Goal: Task Accomplishment & Management: Complete application form

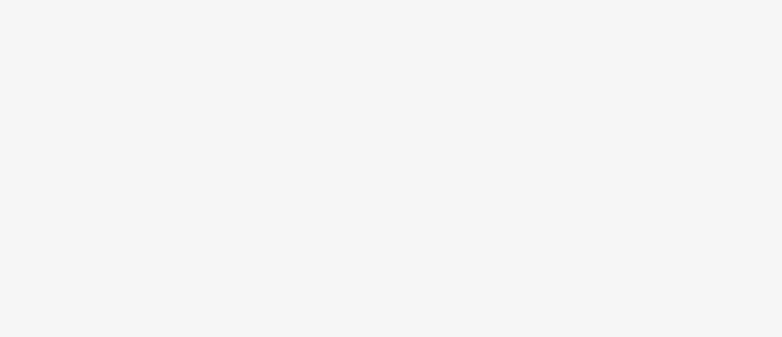
click at [373, 158] on body at bounding box center [391, 168] width 782 height 337
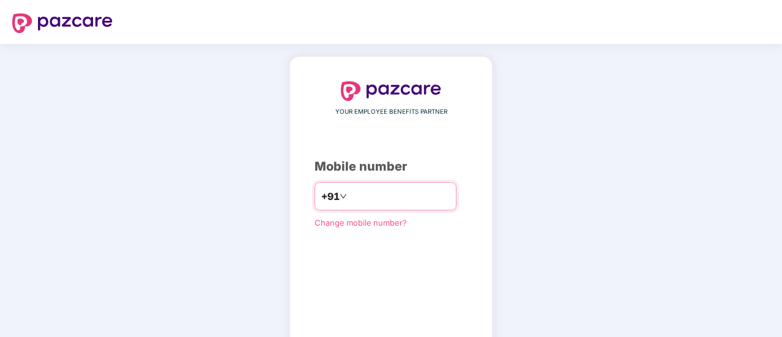
click at [391, 196] on input "number" at bounding box center [399, 197] width 100 height 20
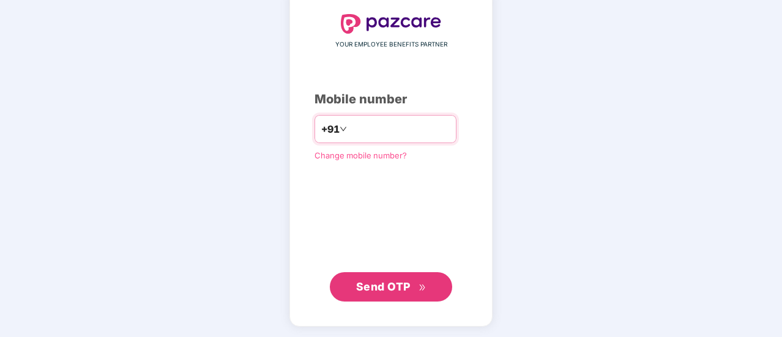
scroll to position [66, 0]
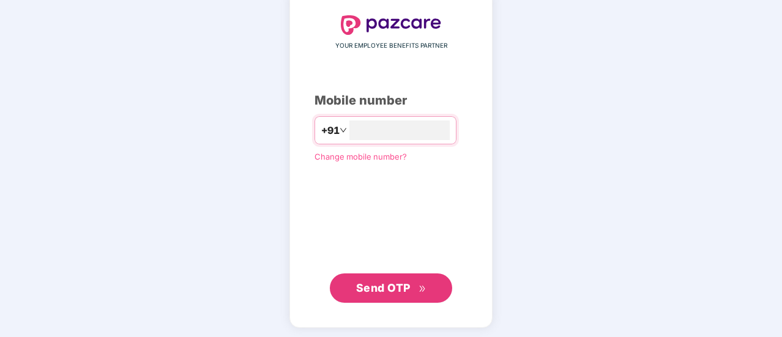
type input "**********"
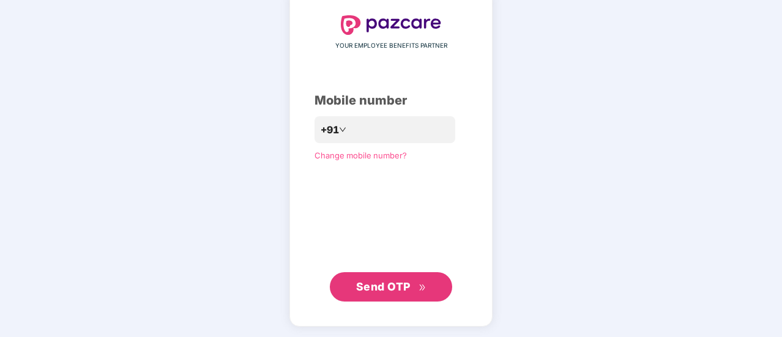
click at [406, 286] on span "Send OTP" at bounding box center [383, 286] width 54 height 13
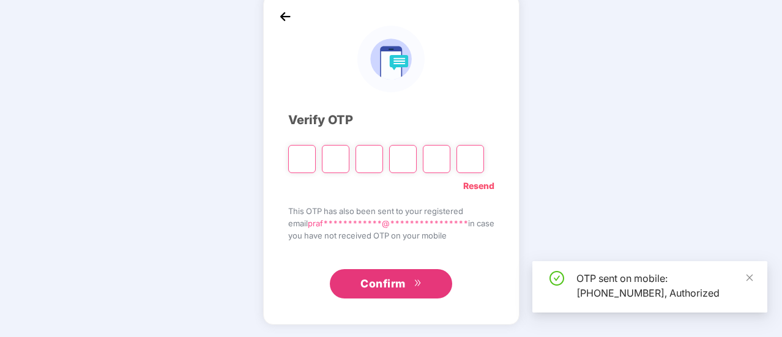
scroll to position [61, 0]
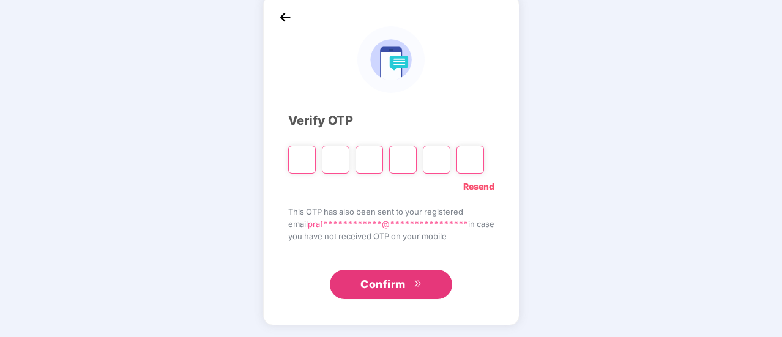
type input "*"
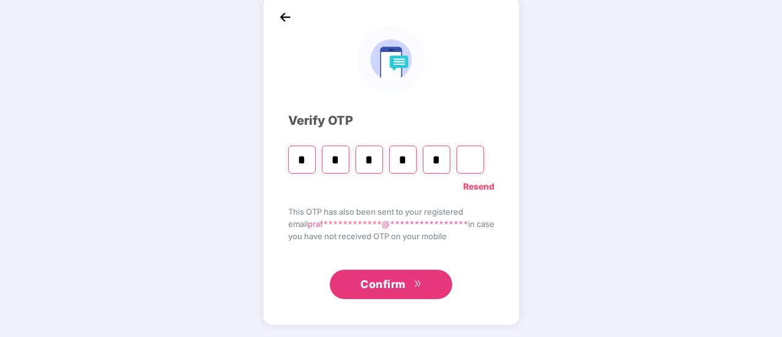
type input "*"
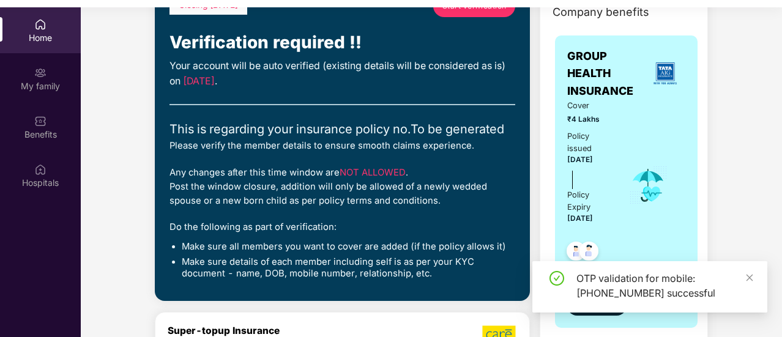
scroll to position [81, 0]
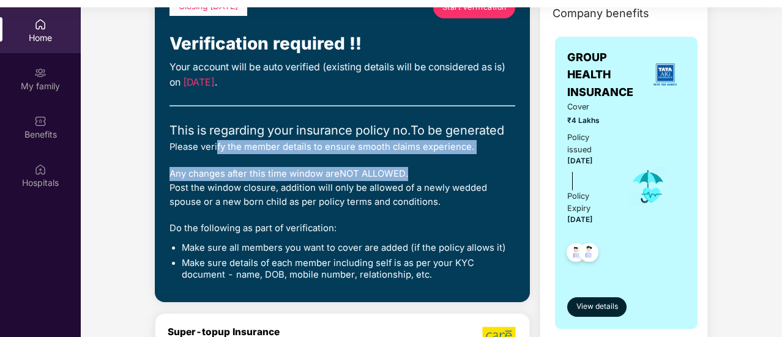
drag, startPoint x: 234, startPoint y: 148, endPoint x: 465, endPoint y: 165, distance: 231.8
click at [465, 165] on div "Closing [DATE] Start verification Verification required !! Your account will be…" at bounding box center [342, 141] width 346 height 291
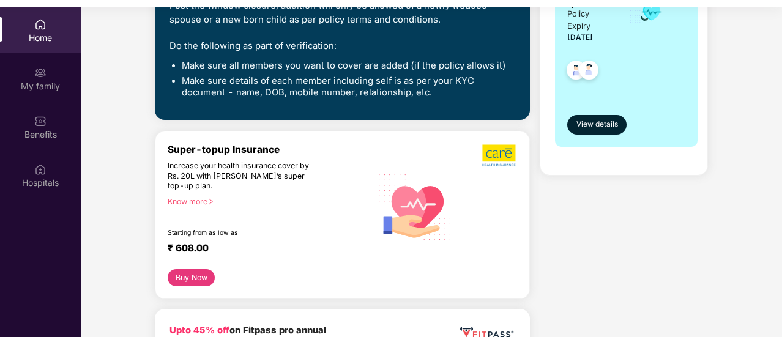
scroll to position [0, 0]
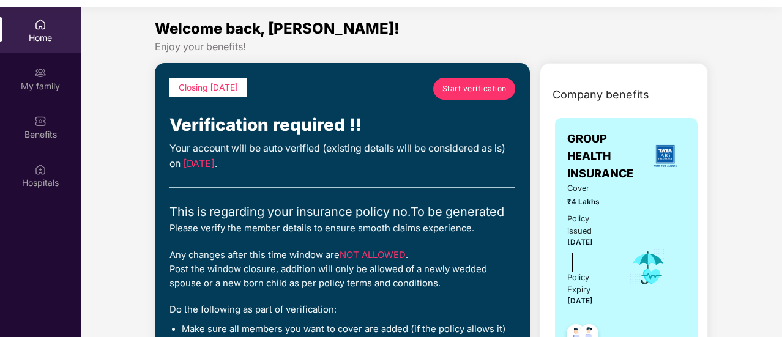
click at [472, 84] on span "Start verification" at bounding box center [474, 89] width 64 height 12
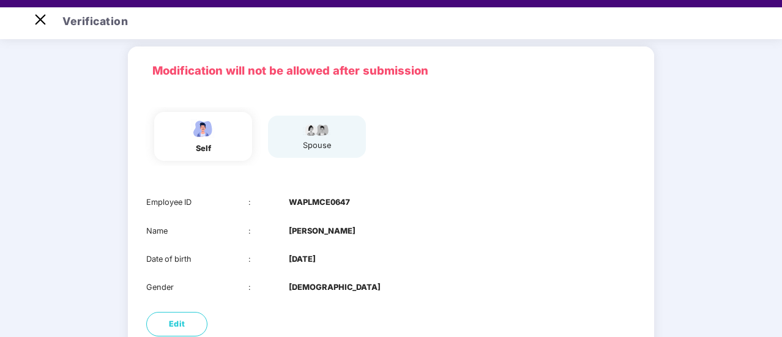
scroll to position [145, 0]
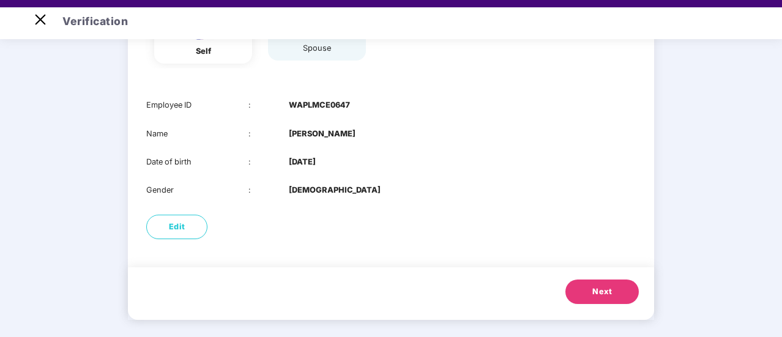
click at [614, 292] on button "Next" at bounding box center [601, 292] width 73 height 24
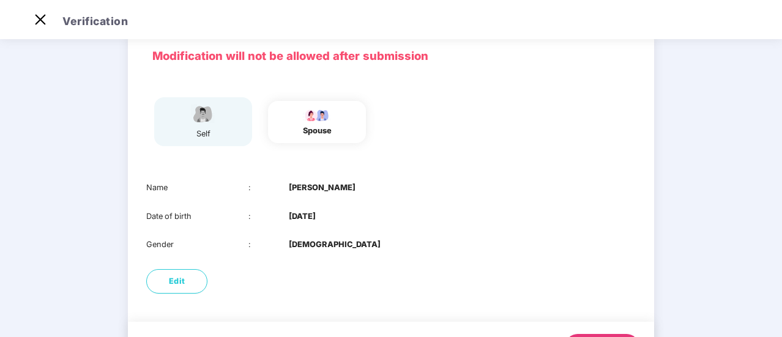
scroll to position [116, 0]
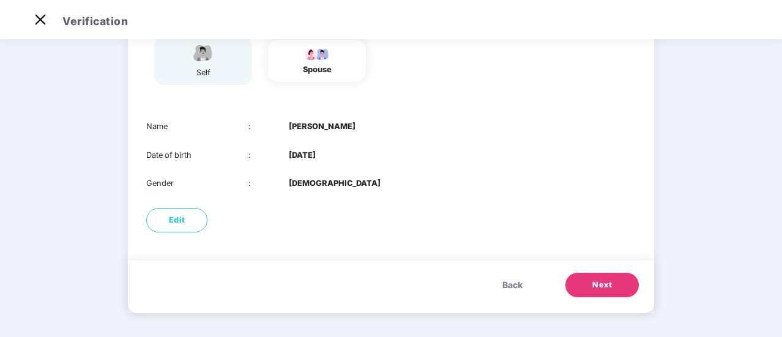
click at [514, 283] on span "Back" at bounding box center [512, 284] width 20 height 13
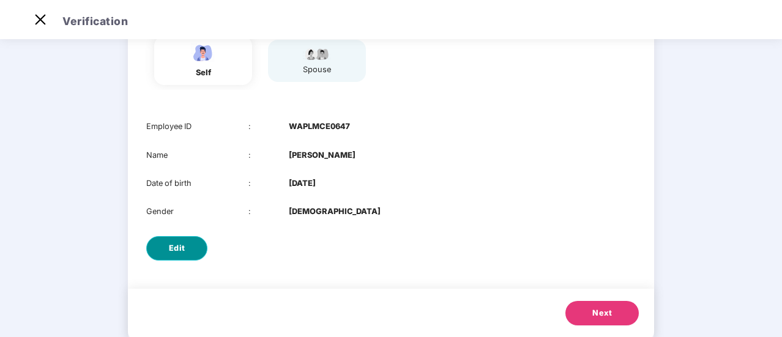
click at [174, 248] on span "Edit" at bounding box center [177, 248] width 17 height 12
select select "****"
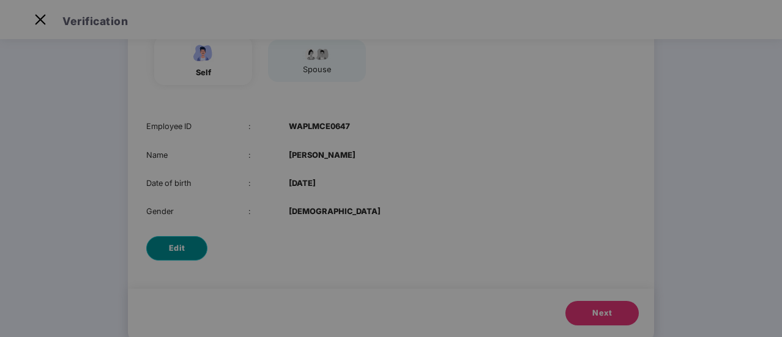
scroll to position [0, 0]
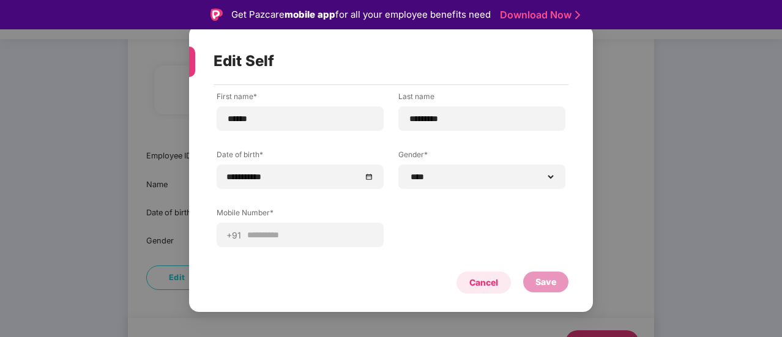
click at [479, 278] on div "Cancel" at bounding box center [483, 282] width 29 height 13
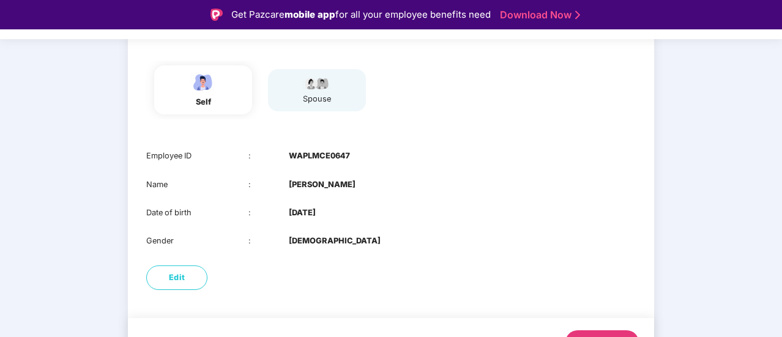
click at [326, 100] on div "spouse" at bounding box center [317, 99] width 31 height 12
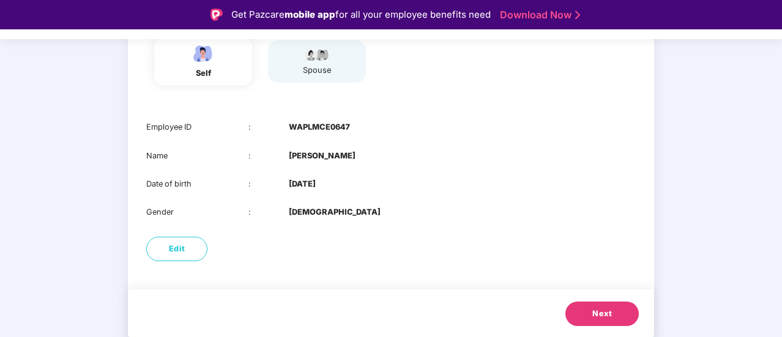
click at [622, 303] on button "Next" at bounding box center [601, 314] width 73 height 24
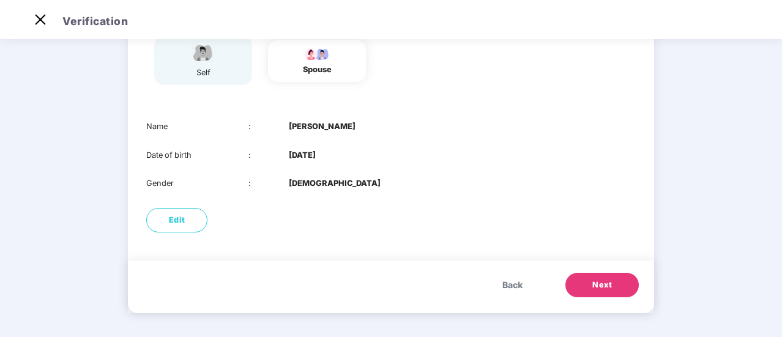
click at [600, 284] on span "Next" at bounding box center [602, 285] width 20 height 12
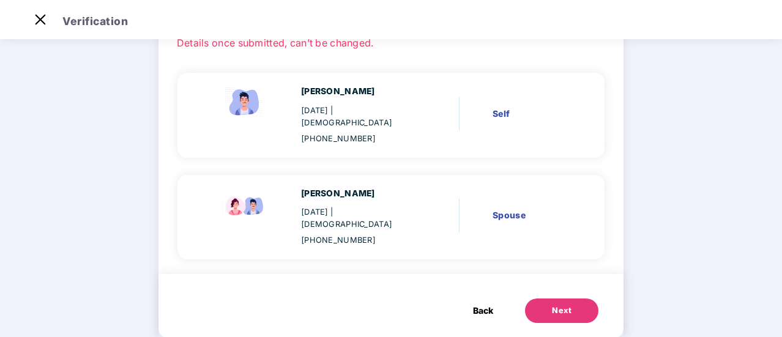
scroll to position [89, 0]
click at [481, 303] on span "Back" at bounding box center [483, 309] width 20 height 13
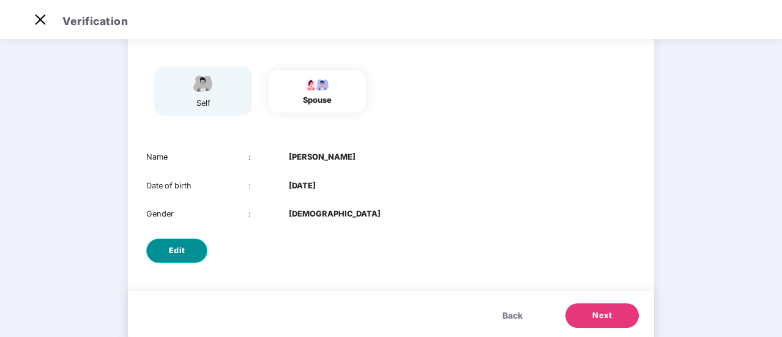
click at [184, 242] on button "Edit" at bounding box center [176, 251] width 61 height 24
select select "******"
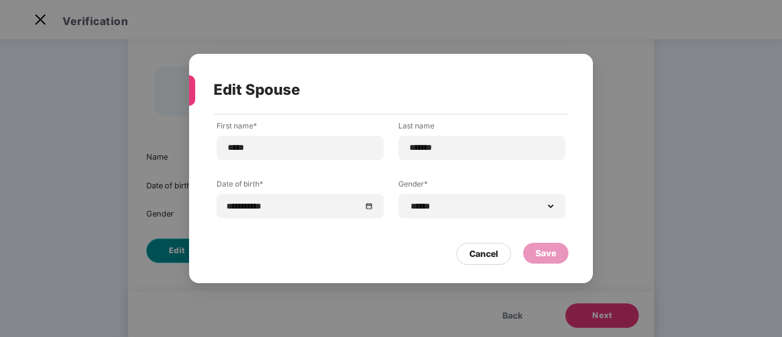
scroll to position [0, 0]
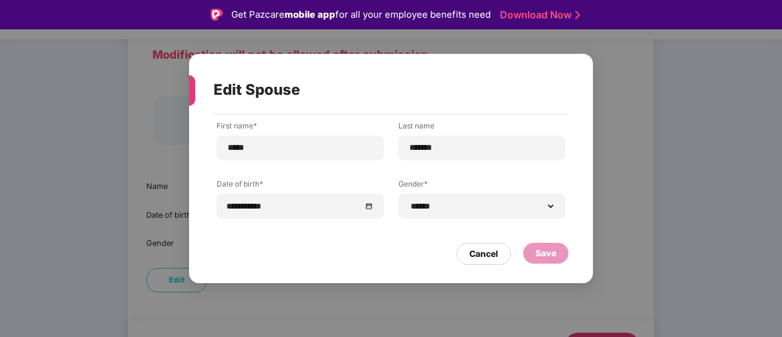
click at [558, 251] on div "Save" at bounding box center [545, 253] width 45 height 21
click at [489, 262] on div "Cancel" at bounding box center [483, 254] width 54 height 22
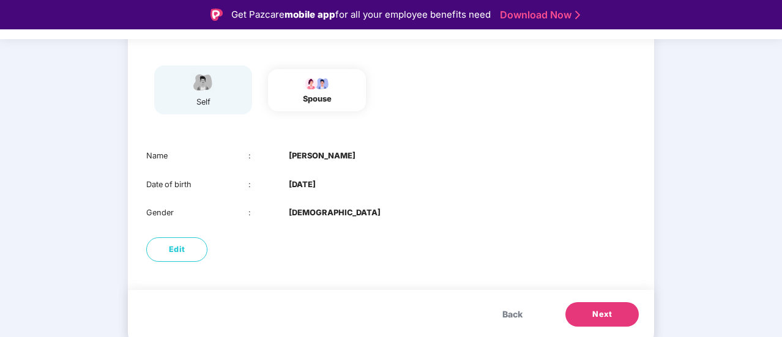
scroll to position [115, 0]
click at [619, 299] on div "Back Next" at bounding box center [391, 317] width 526 height 53
click at [608, 311] on span "Next" at bounding box center [602, 315] width 20 height 12
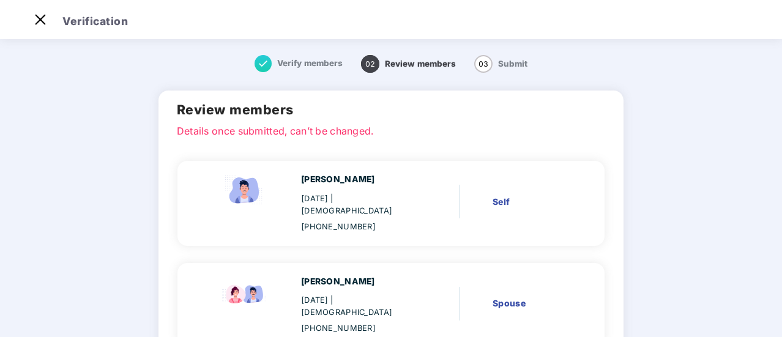
scroll to position [89, 0]
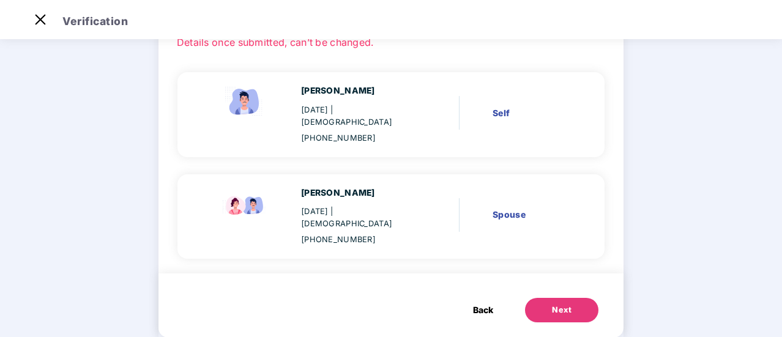
click at [552, 304] on div "Next" at bounding box center [562, 310] width 20 height 12
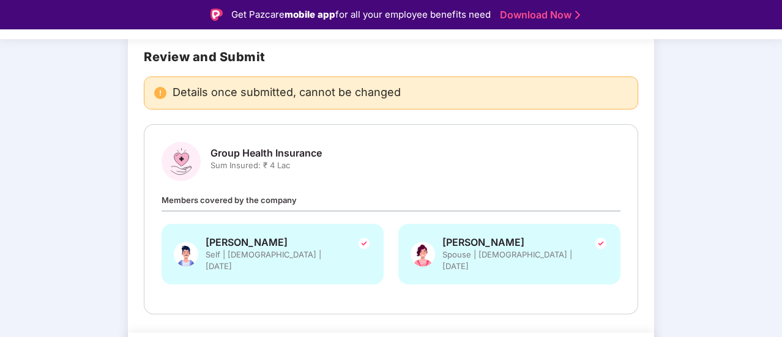
scroll to position [121, 0]
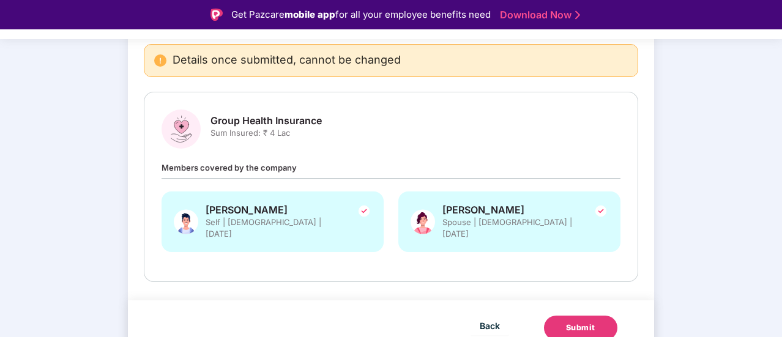
click at [566, 322] on div "Submit" at bounding box center [580, 328] width 29 height 12
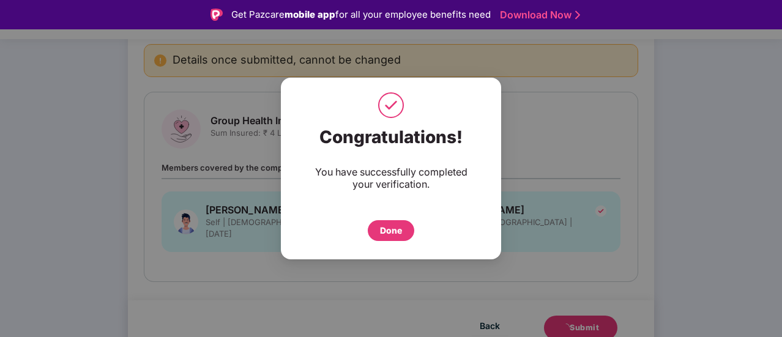
click at [390, 235] on div "Done" at bounding box center [391, 230] width 22 height 13
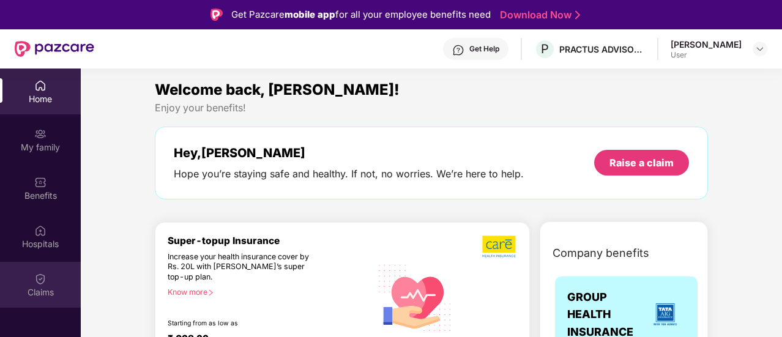
click at [61, 278] on div "Claims" at bounding box center [40, 285] width 81 height 46
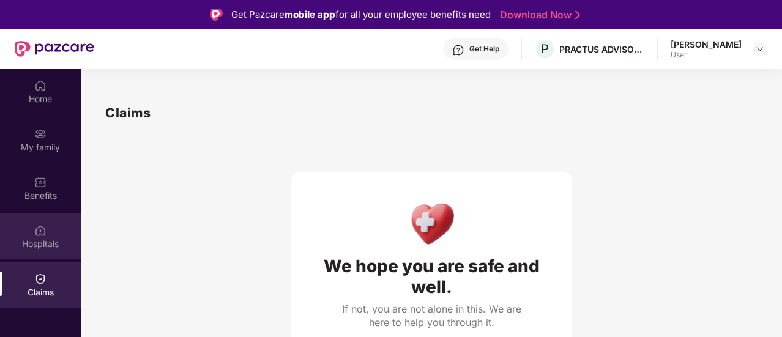
click at [40, 249] on div "Hospitals" at bounding box center [40, 244] width 81 height 12
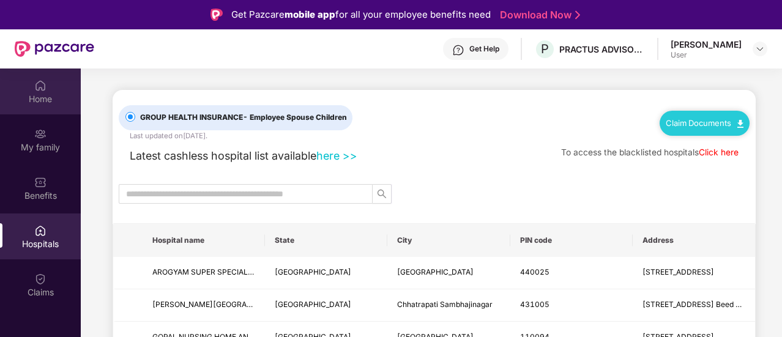
click at [47, 99] on div "Home" at bounding box center [40, 99] width 81 height 12
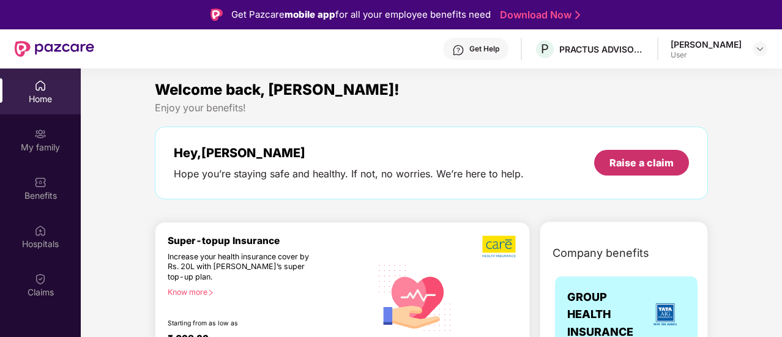
click at [640, 163] on div "Raise a claim" at bounding box center [641, 162] width 64 height 13
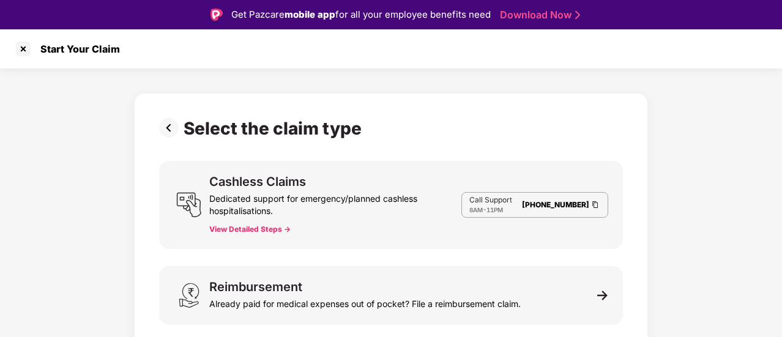
scroll to position [6, 0]
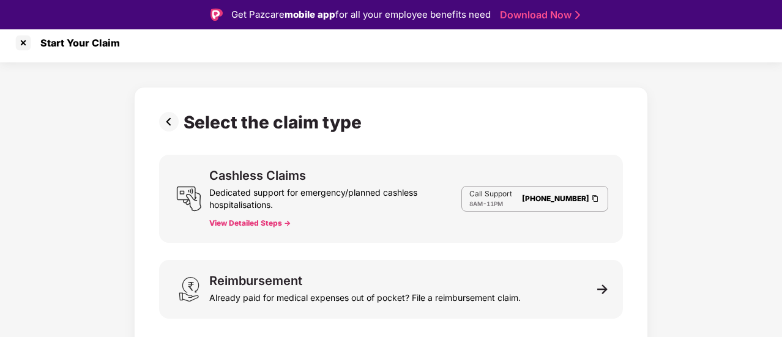
click at [444, 322] on div "Select the claim type Cashless Claims Dedicated support for emergency/planned c…" at bounding box center [391, 224] width 464 height 224
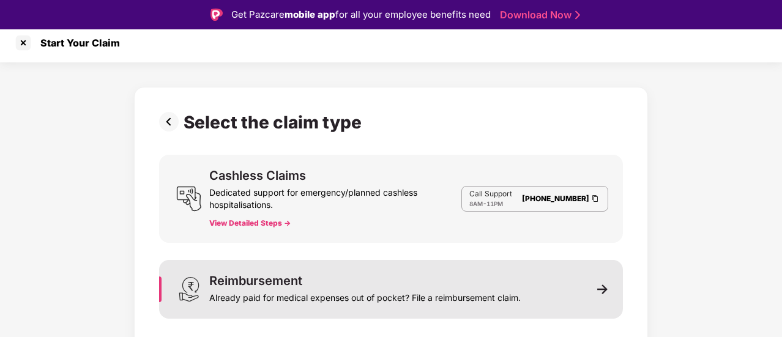
click at [457, 266] on div "Reimbursement Already paid for medical expenses out of pocket? File a reimburse…" at bounding box center [391, 289] width 464 height 59
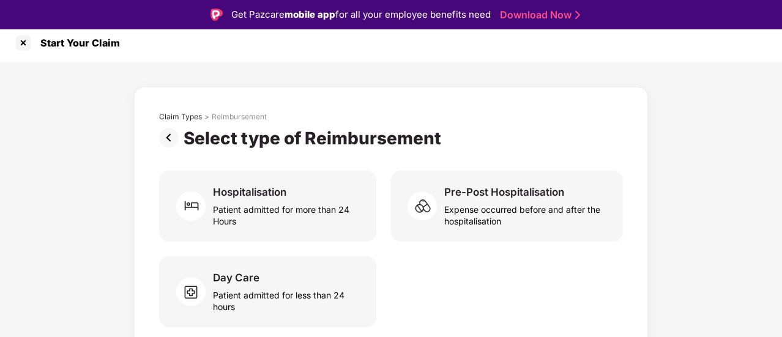
click at [167, 135] on img at bounding box center [171, 138] width 24 height 20
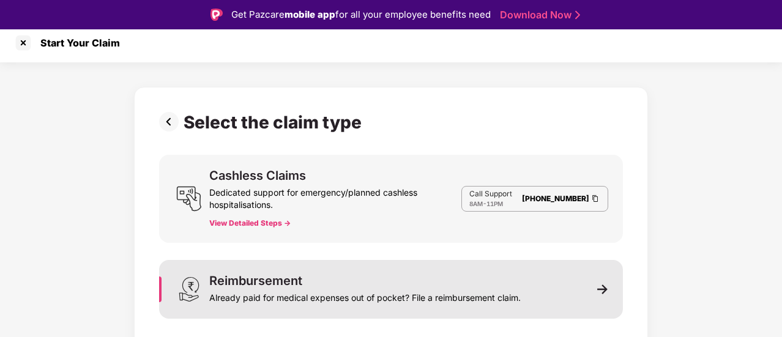
click at [372, 291] on div "Already paid for medical expenses out of pocket? File a reimbursement claim." at bounding box center [364, 295] width 311 height 17
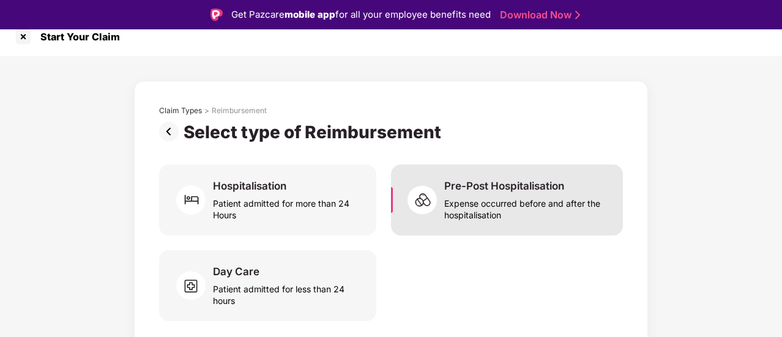
scroll to position [12, 0]
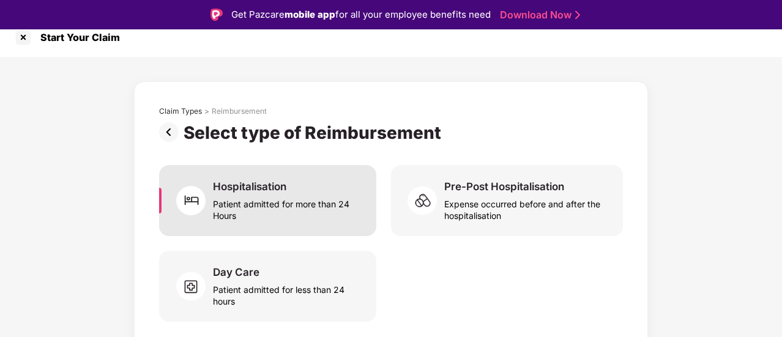
click at [250, 169] on div "Hospitalisation Patient admitted for more than 24 Hours" at bounding box center [267, 200] width 217 height 71
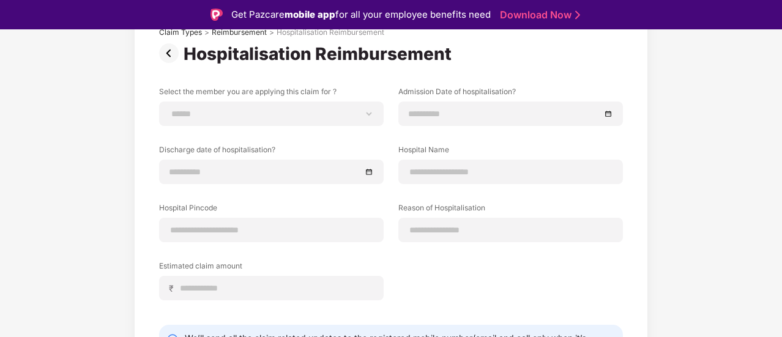
scroll to position [90, 0]
click at [264, 100] on label "Select the member you are applying this claim for ?" at bounding box center [271, 94] width 224 height 15
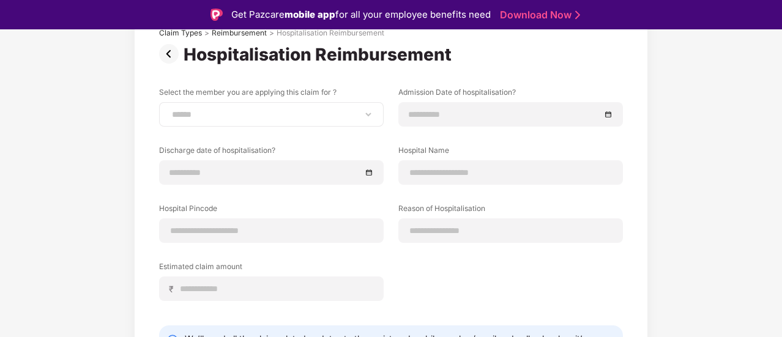
click at [263, 105] on div "**********" at bounding box center [271, 114] width 224 height 24
click at [261, 109] on select "**********" at bounding box center [271, 114] width 204 height 10
select select "**********"
click at [169, 109] on select "**********" at bounding box center [271, 114] width 204 height 10
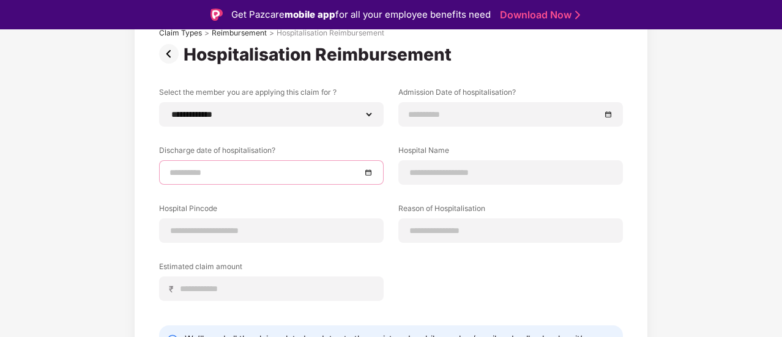
click at [169, 174] on input at bounding box center [264, 172] width 191 height 13
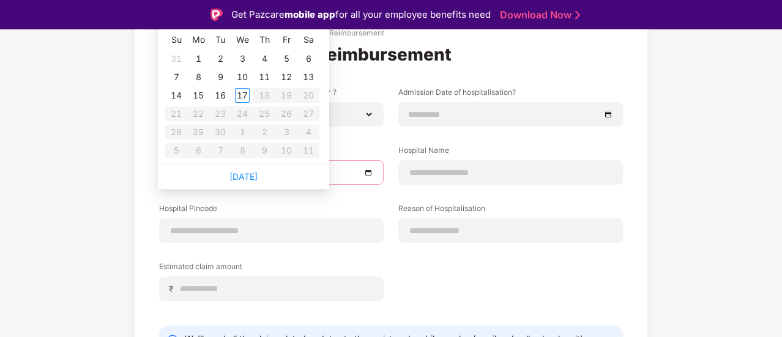
type input "**********"
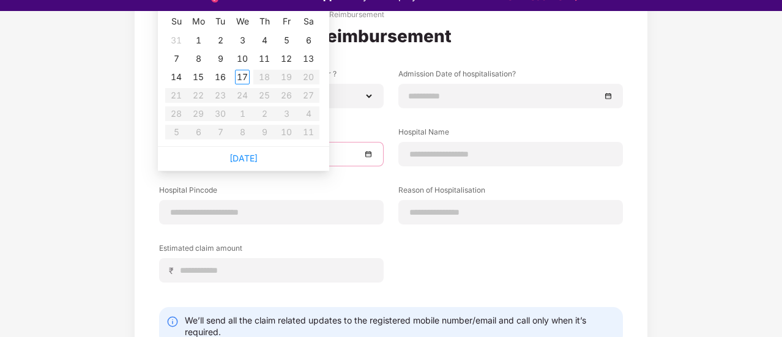
scroll to position [0, 0]
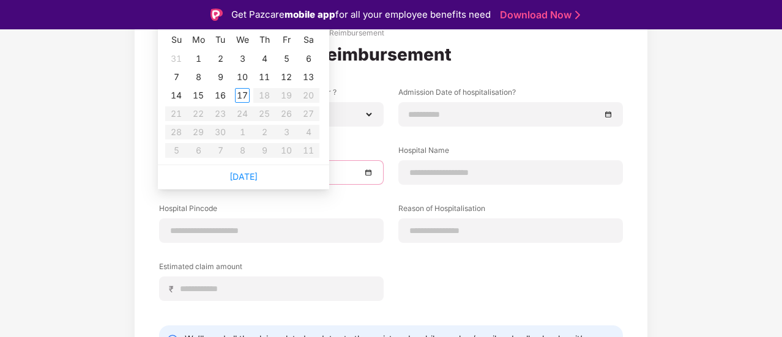
type input "**********"
click at [378, 172] on div at bounding box center [271, 172] width 224 height 24
click at [368, 173] on div at bounding box center [271, 172] width 204 height 13
click at [371, 174] on div at bounding box center [271, 172] width 204 height 13
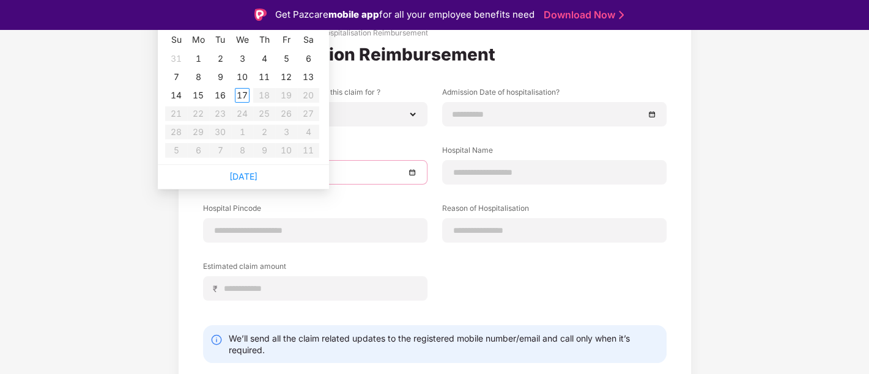
scroll to position [90, 0]
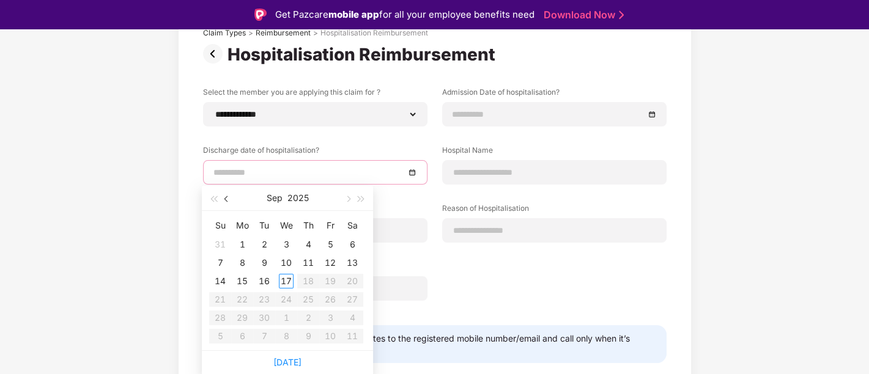
drag, startPoint x: 782, startPoint y: 7, endPoint x: 225, endPoint y: 198, distance: 589.1
click at [225, 198] on span "button" at bounding box center [227, 199] width 6 height 6
type input "**********"
click at [332, 283] on div "15" at bounding box center [330, 281] width 15 height 15
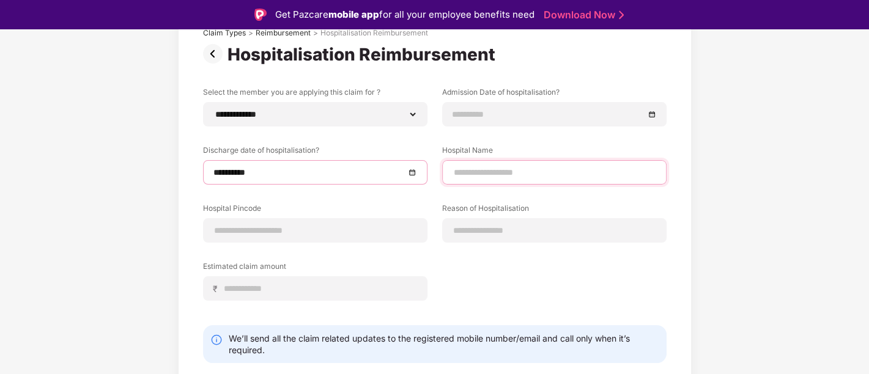
click at [543, 169] on input at bounding box center [555, 172] width 204 height 13
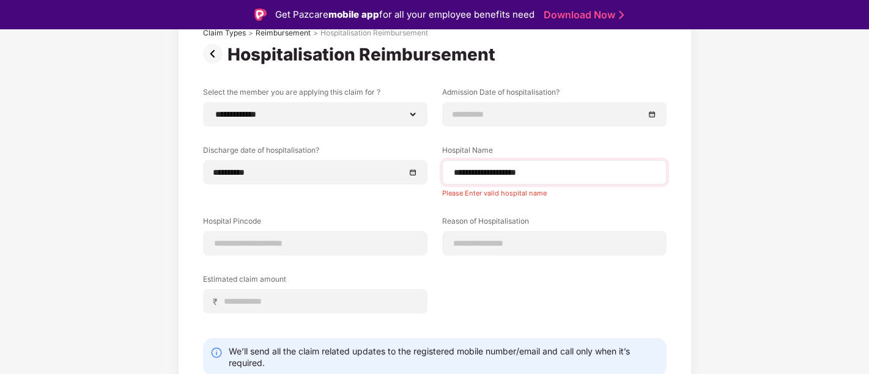
click at [513, 180] on div "**********" at bounding box center [554, 172] width 224 height 24
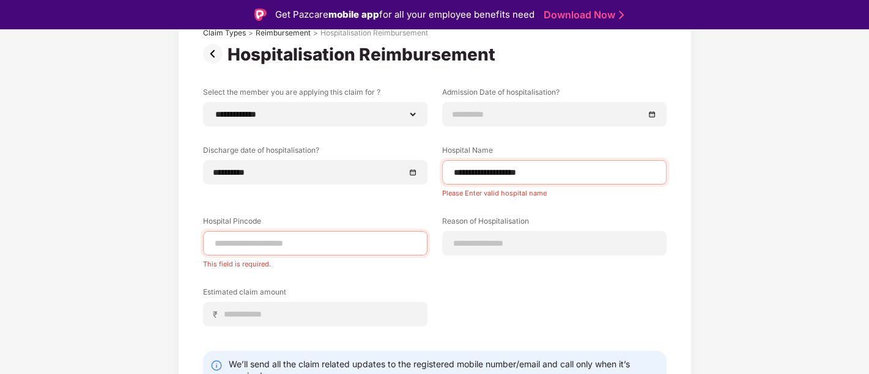
click at [307, 226] on label "Hospital Pincode" at bounding box center [315, 223] width 224 height 15
click at [304, 233] on div at bounding box center [315, 243] width 224 height 24
click at [296, 251] on div at bounding box center [315, 243] width 224 height 24
click at [325, 250] on div at bounding box center [315, 243] width 224 height 24
click at [519, 174] on input "**********" at bounding box center [555, 172] width 204 height 13
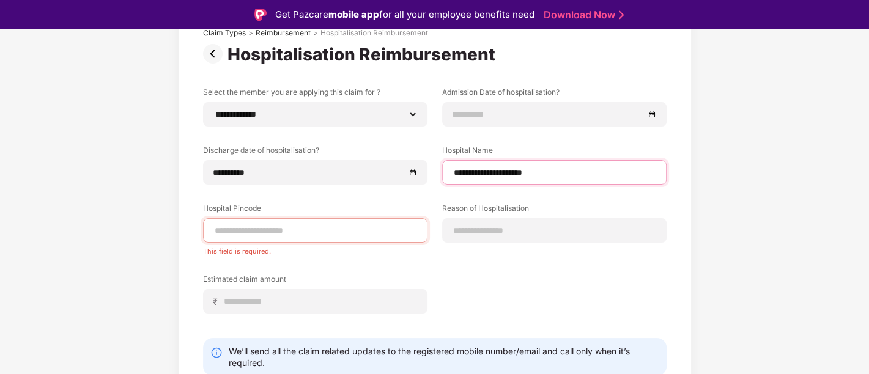
type input "**********"
click at [358, 224] on input at bounding box center [315, 230] width 204 height 13
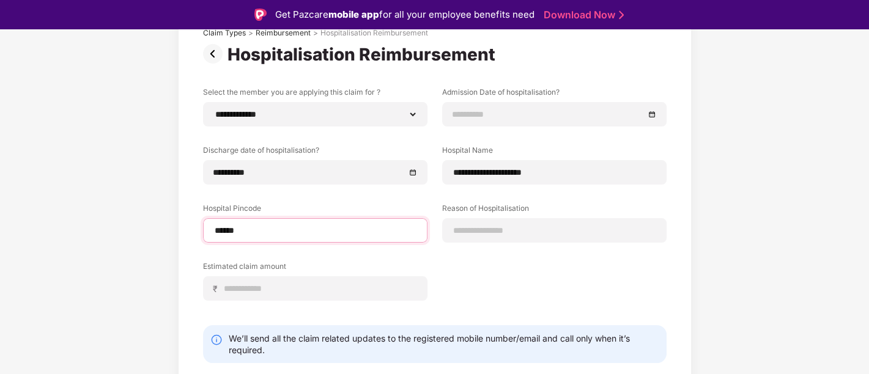
type input "******"
select select "*****"
select select "*******"
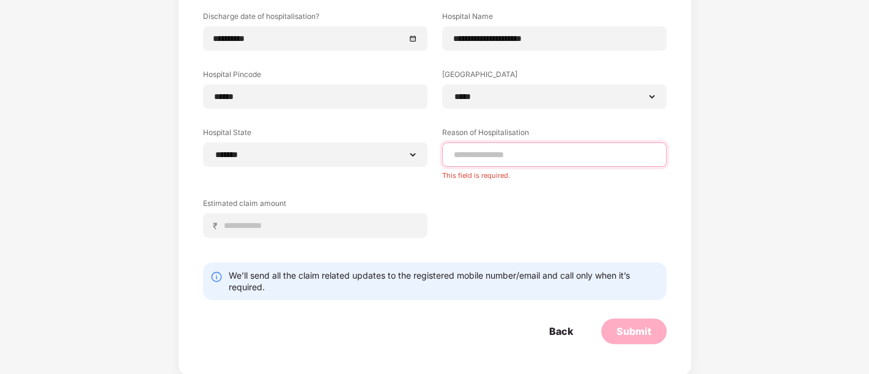
scroll to position [194, 0]
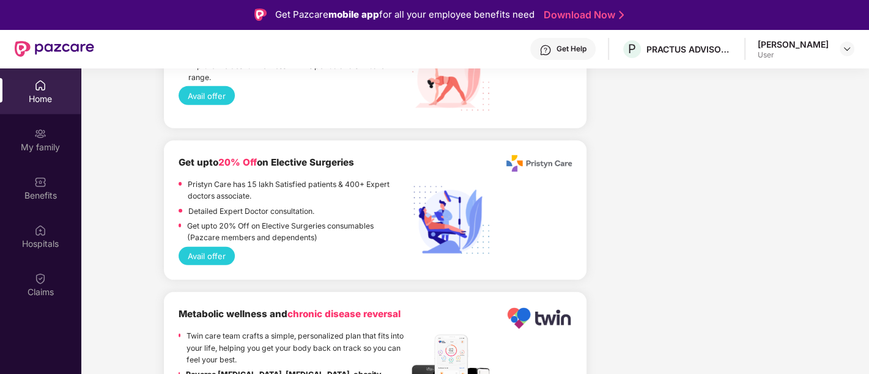
scroll to position [2591, 0]
